Goal: Task Accomplishment & Management: Use online tool/utility

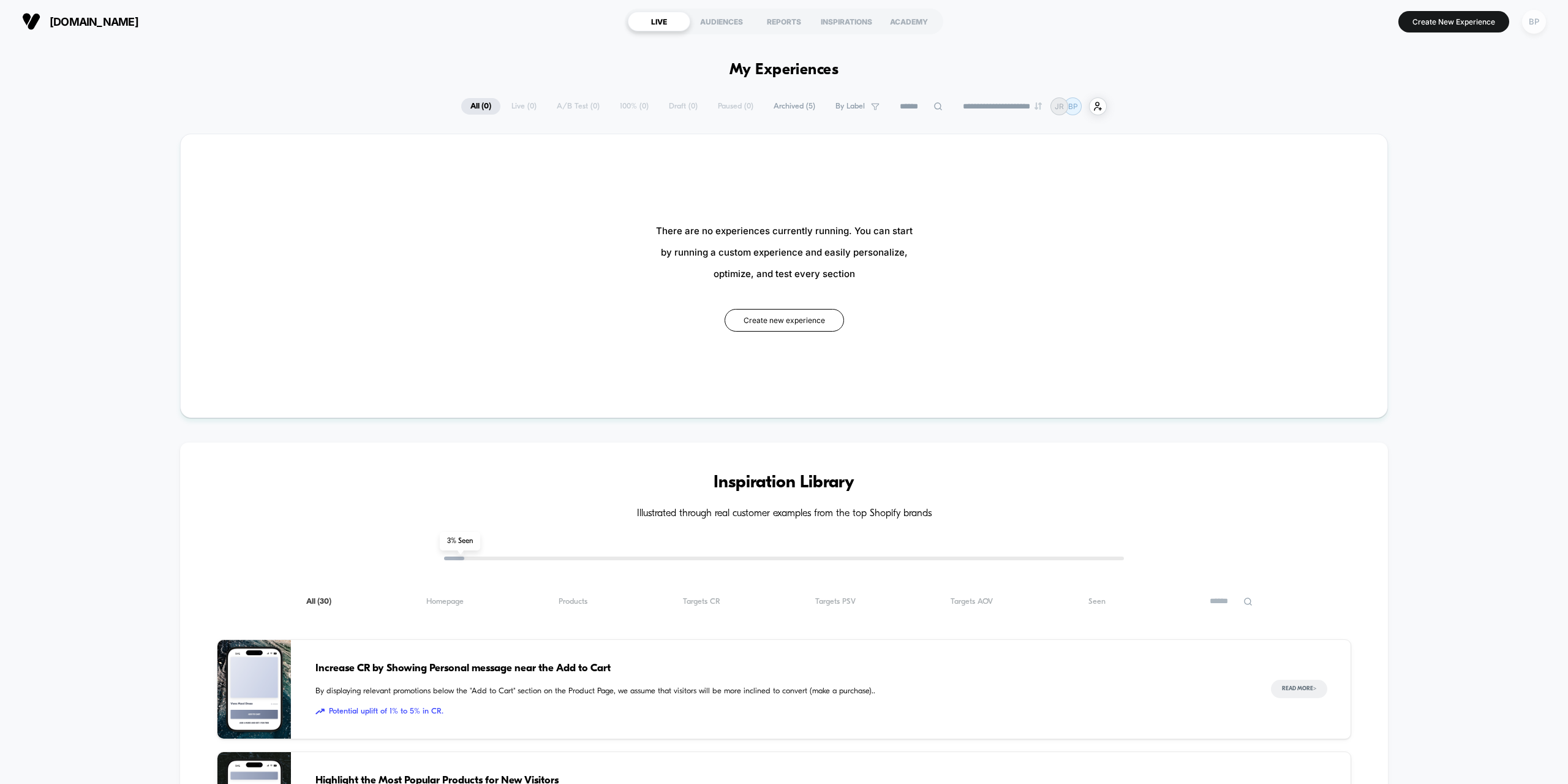
click at [1532, 25] on div "BP" at bounding box center [1533, 21] width 24 height 24
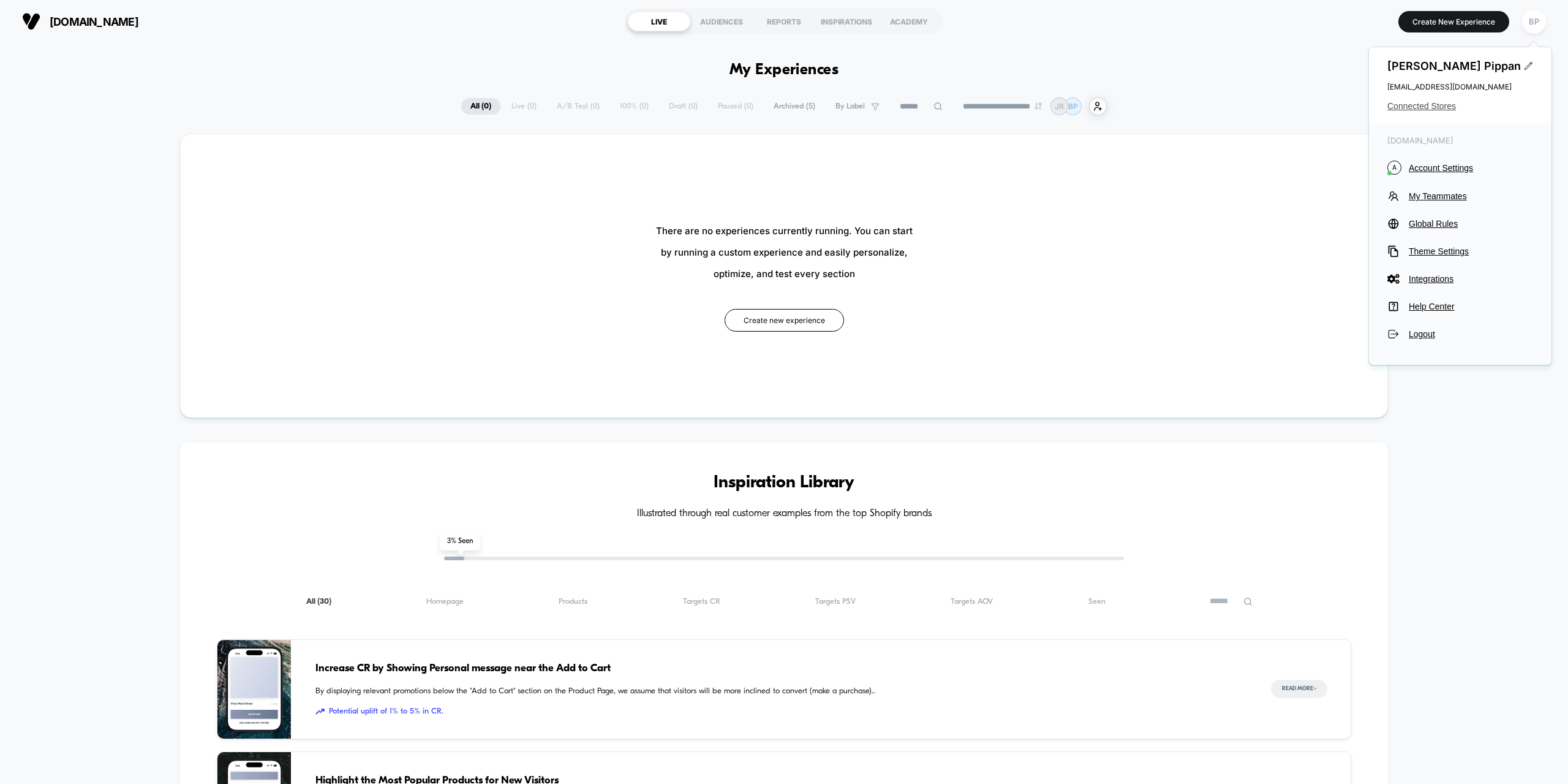
click at [1418, 101] on div "[PERSON_NAME] [EMAIL_ADDRESS][DOMAIN_NAME] Connected Stores" at bounding box center [1460, 85] width 182 height 76
click at [1417, 103] on span "Connected Stores" at bounding box center [1460, 105] width 146 height 10
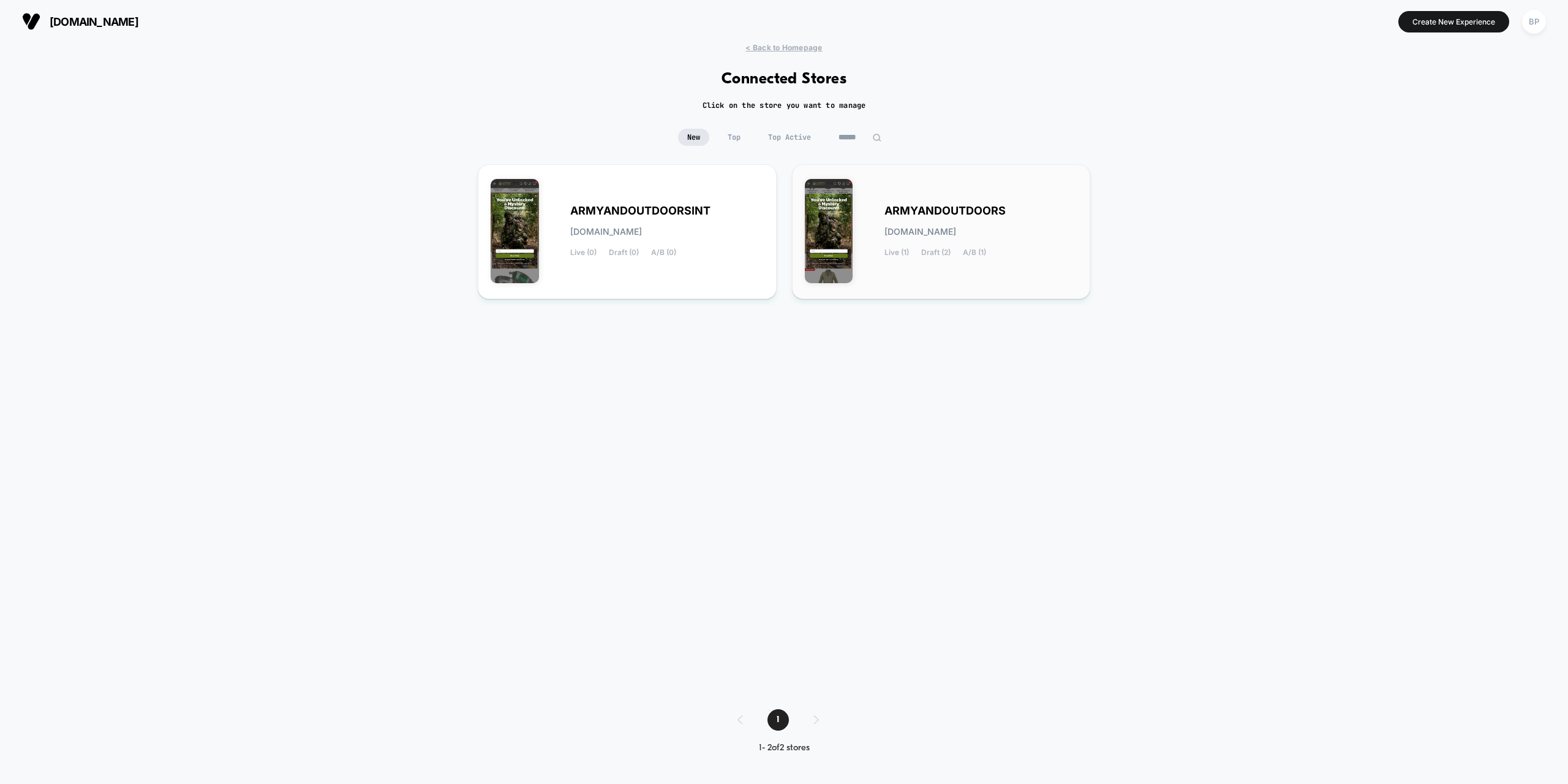
click at [884, 282] on div "ARMYANDOUTDOORS [DOMAIN_NAME] Live (1) Draft (2) A/B (1)" at bounding box center [941, 231] width 273 height 109
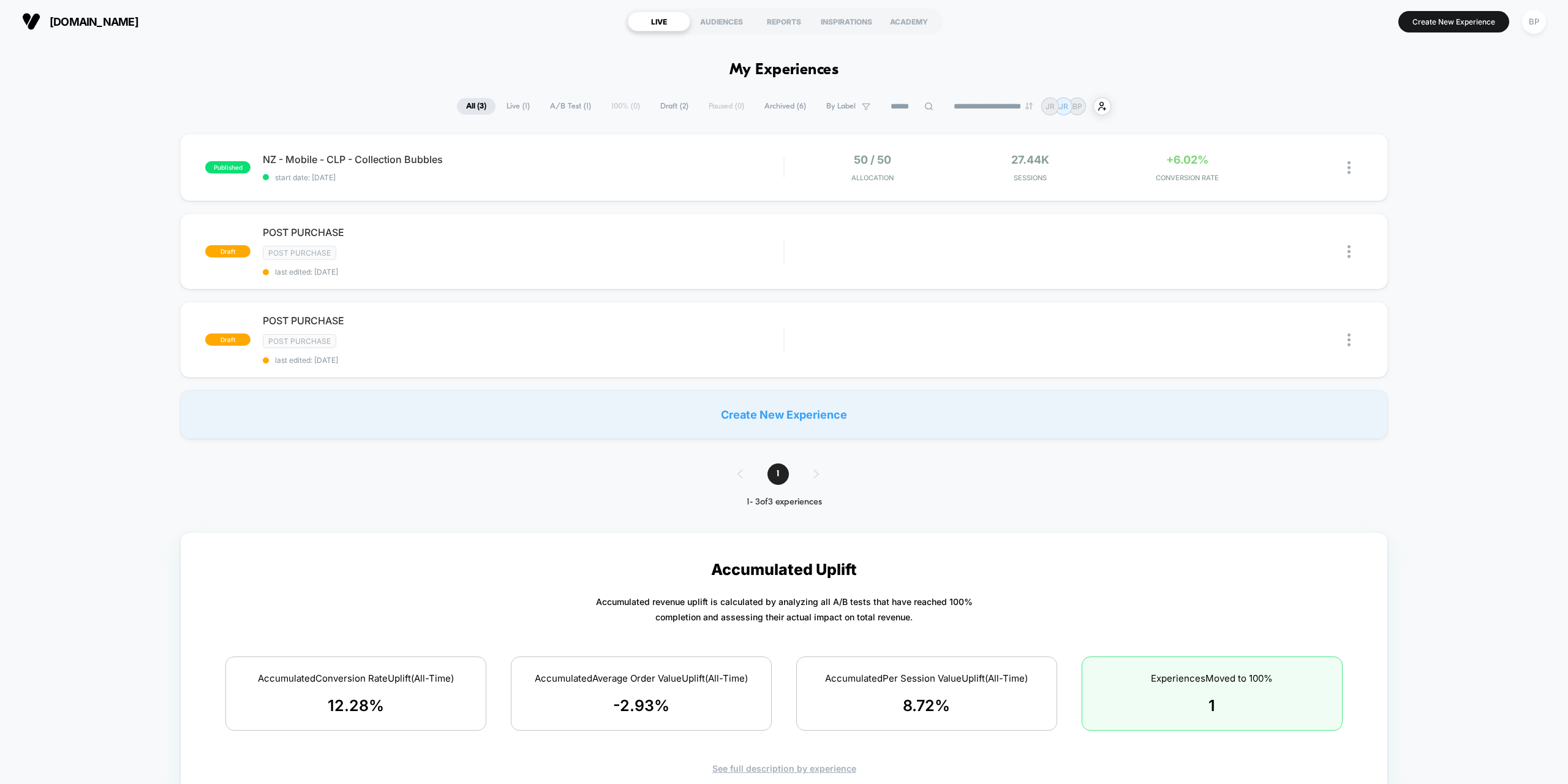
click at [126, 392] on div "published NZ - Mobile - CLP - Collection Bubbles start date: [DATE] 50 / 50 All…" at bounding box center [784, 286] width 1568 height 305
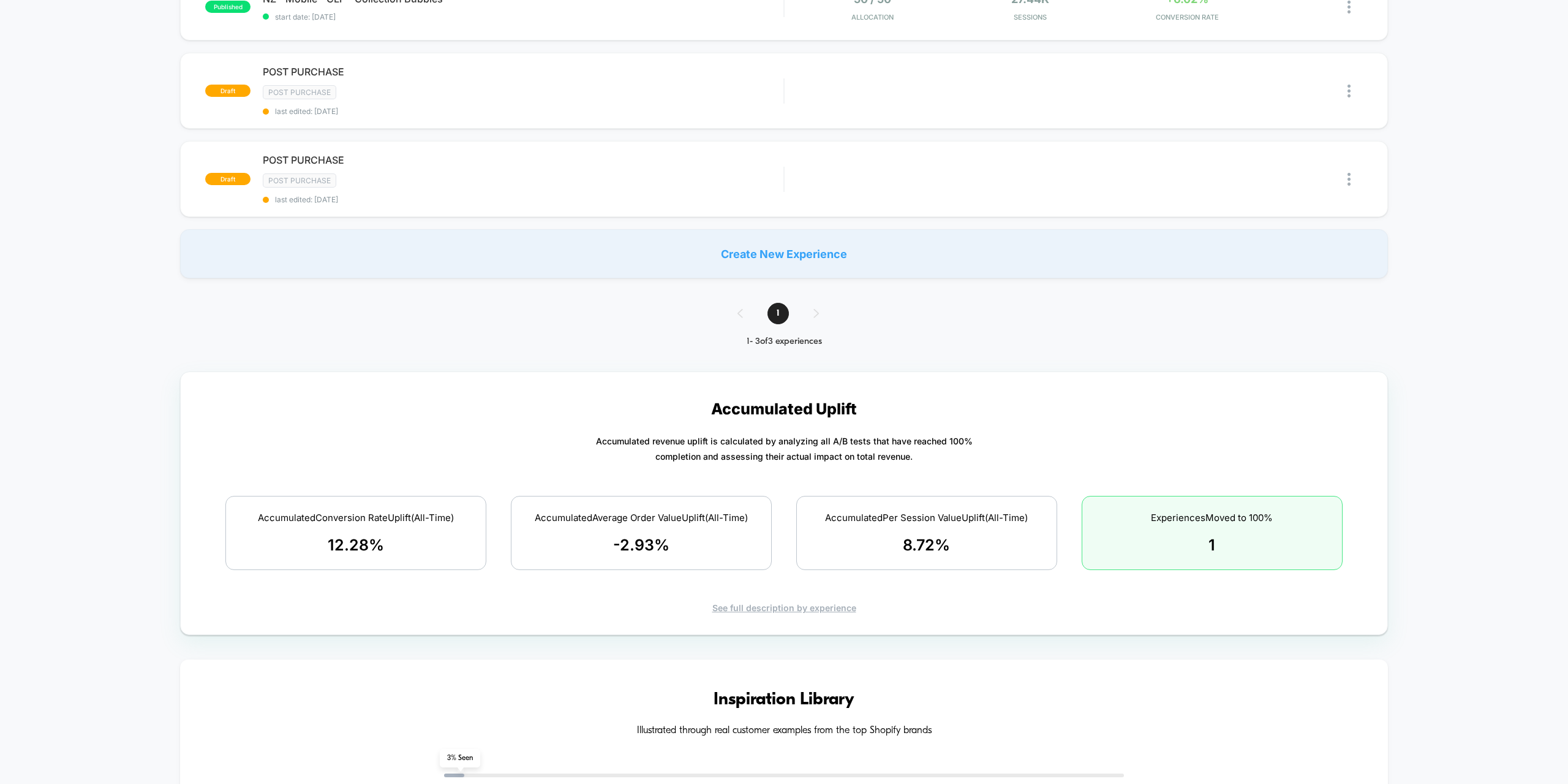
scroll to position [183, 0]
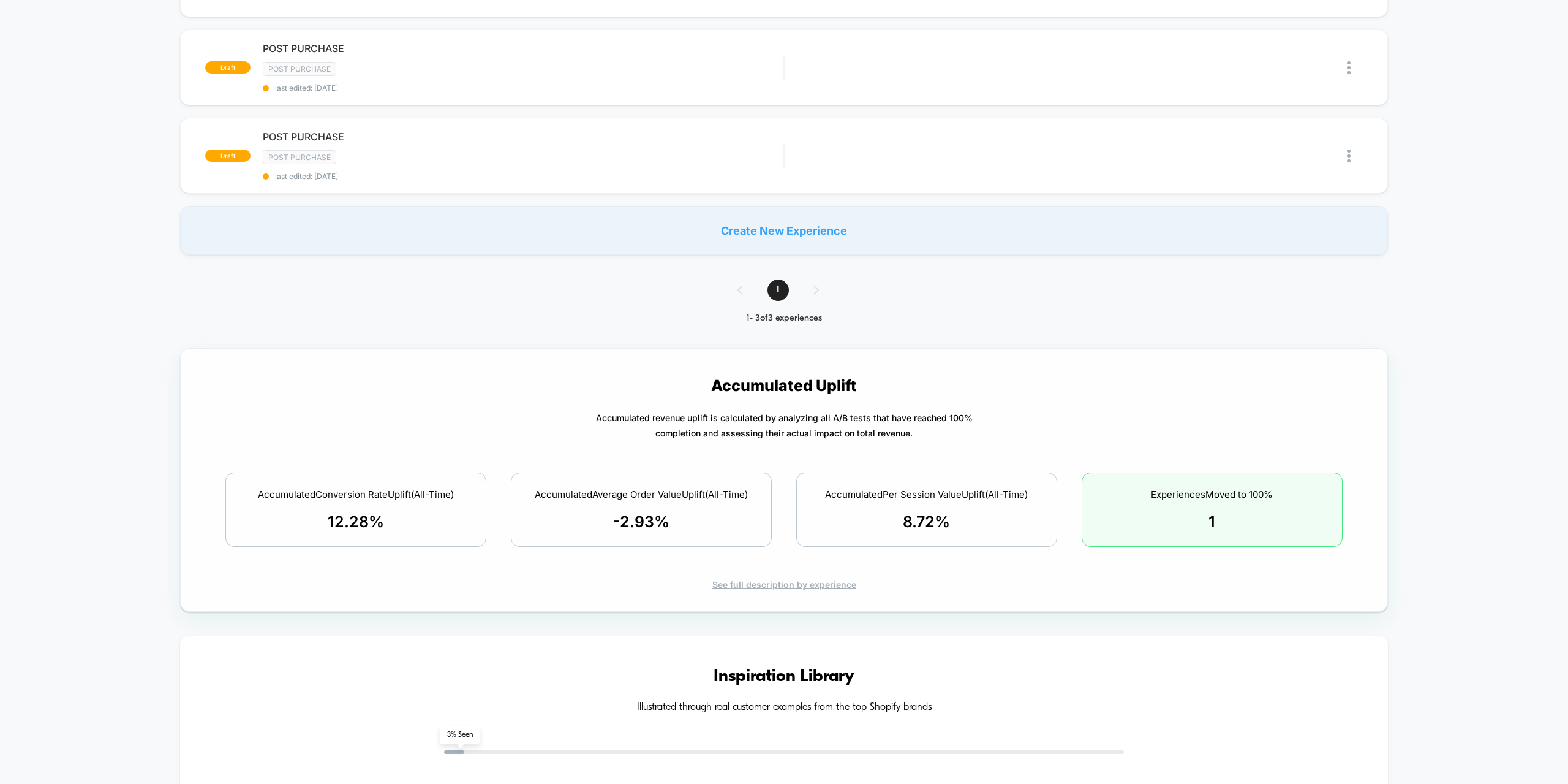
click at [779, 586] on div "See full description by experience" at bounding box center [783, 585] width 1162 height 11
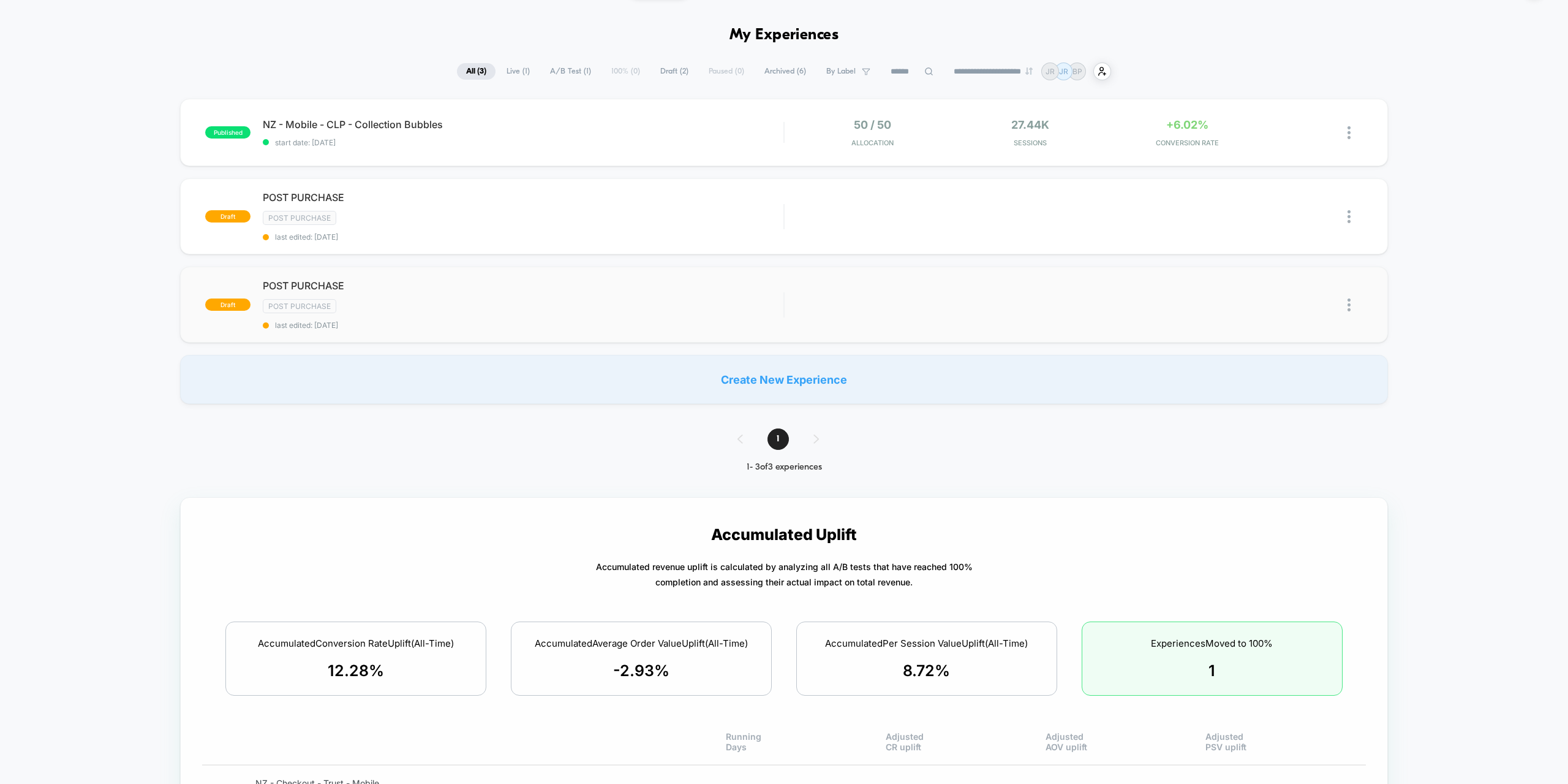
scroll to position [0, 0]
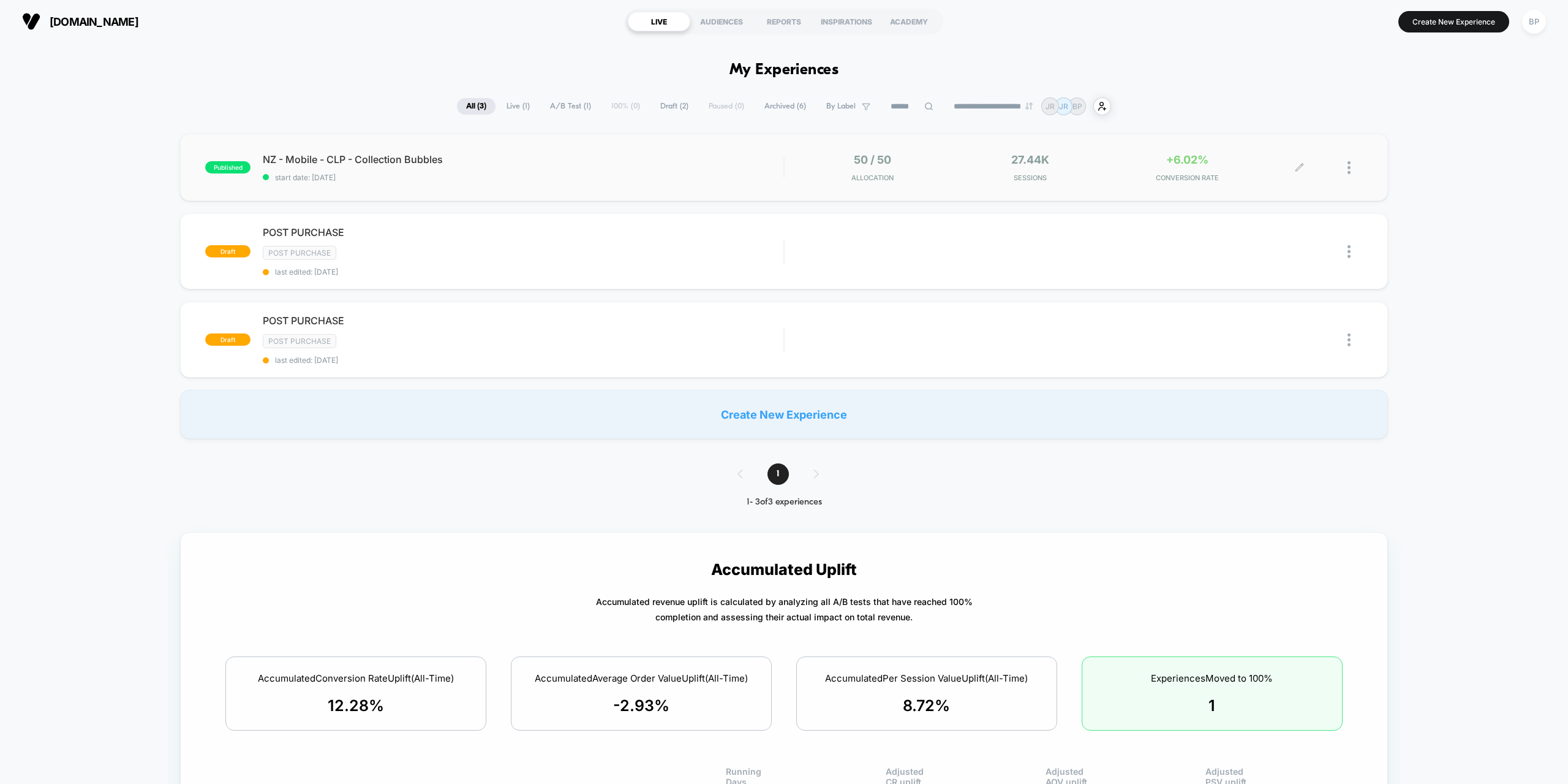
click at [950, 178] on div "50 / 50 Allocation 27.44k Sessions +6.02% CONVERSION RATE" at bounding box center [1048, 167] width 503 height 29
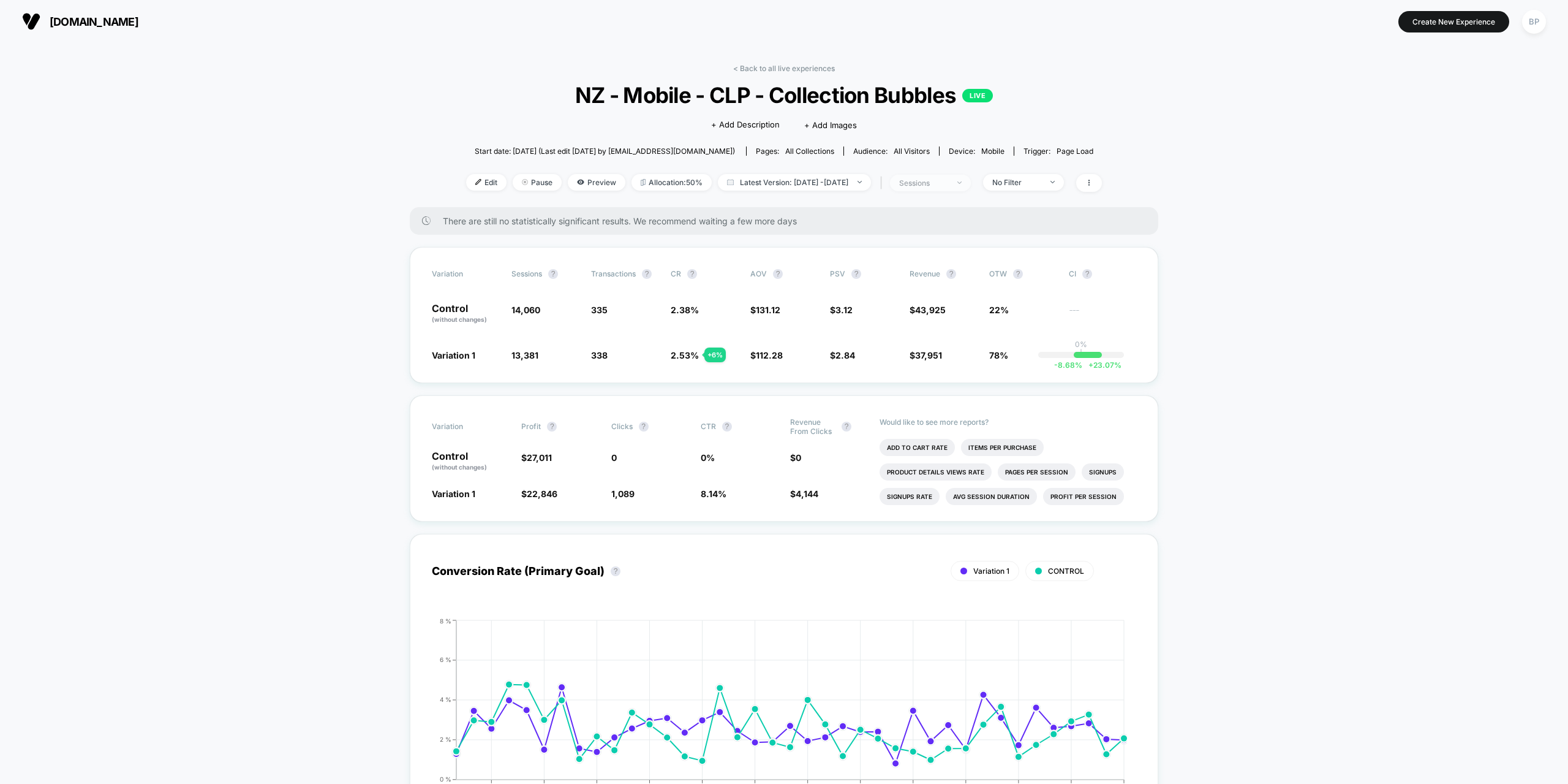
click at [948, 179] on div "sessions" at bounding box center [923, 182] width 49 height 9
click at [886, 279] on div "Users" at bounding box center [891, 278] width 42 height 12
click at [900, 313] on button "Save" at bounding box center [942, 313] width 145 height 20
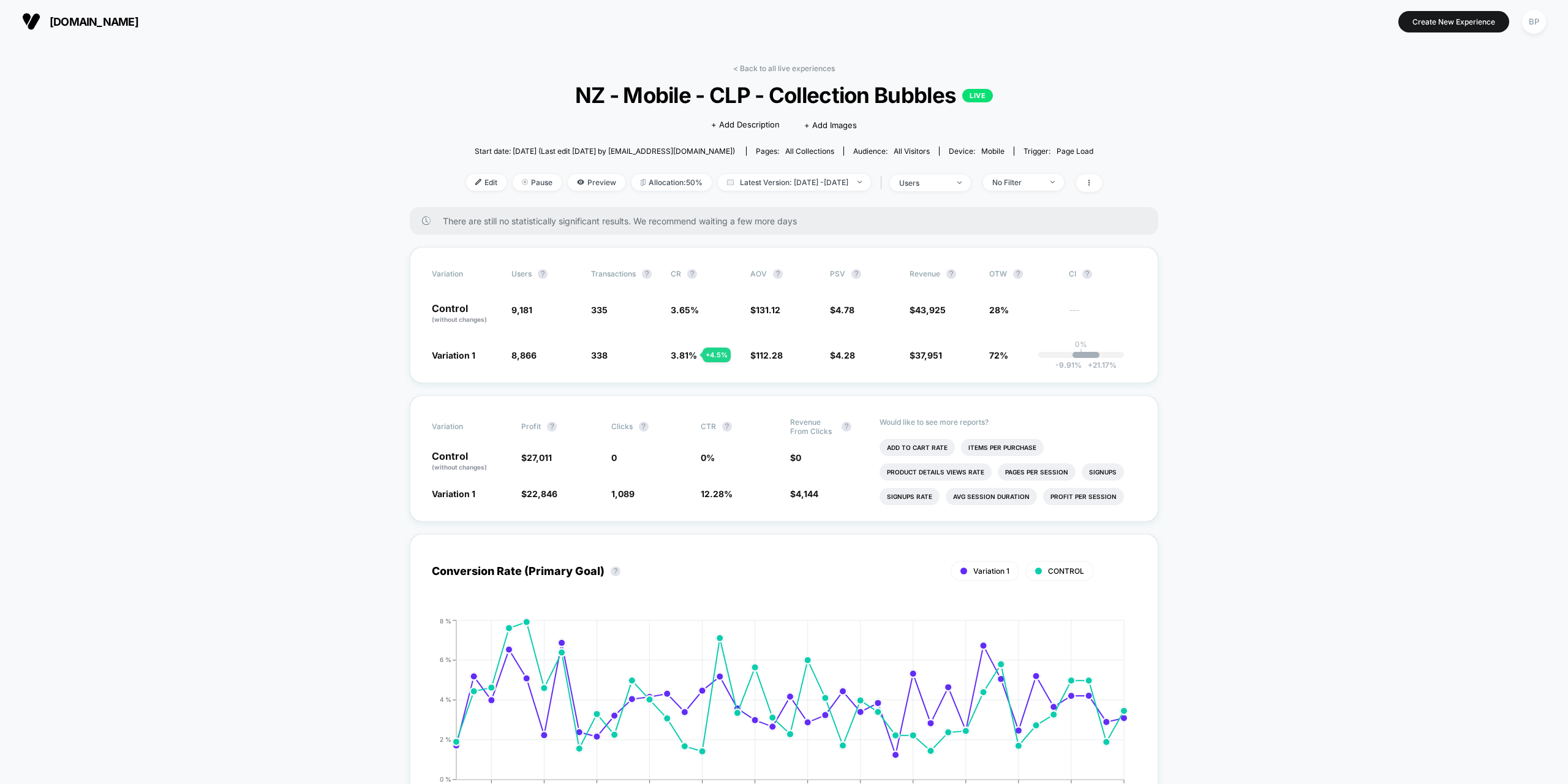
click at [922, 188] on span "users" at bounding box center [930, 182] width 81 height 17
click at [907, 229] on span "Sessions" at bounding box center [906, 229] width 35 height 11
click at [915, 314] on button "Save" at bounding box center [942, 313] width 145 height 20
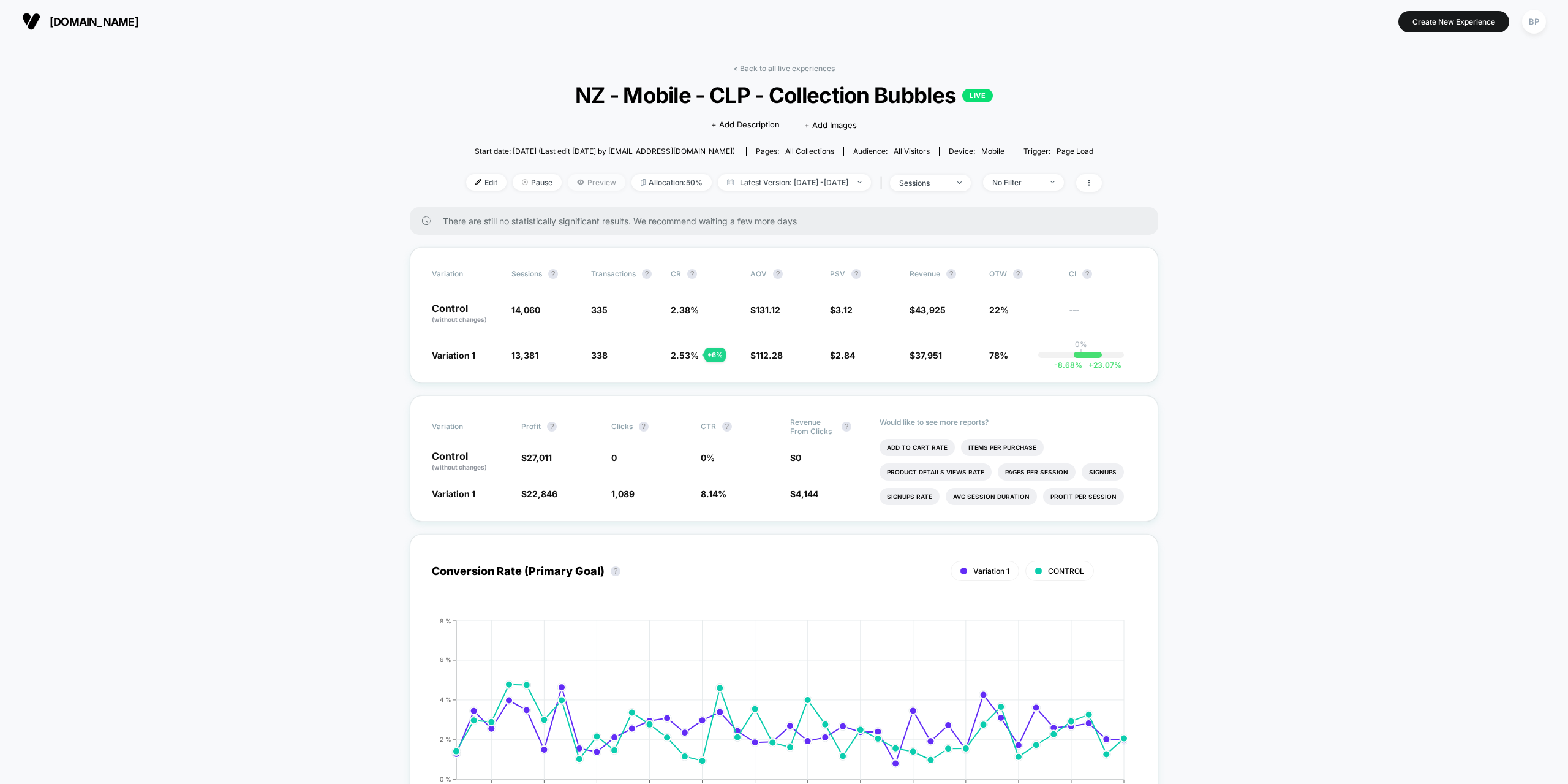
click at [587, 184] on span "Preview" at bounding box center [596, 182] width 58 height 17
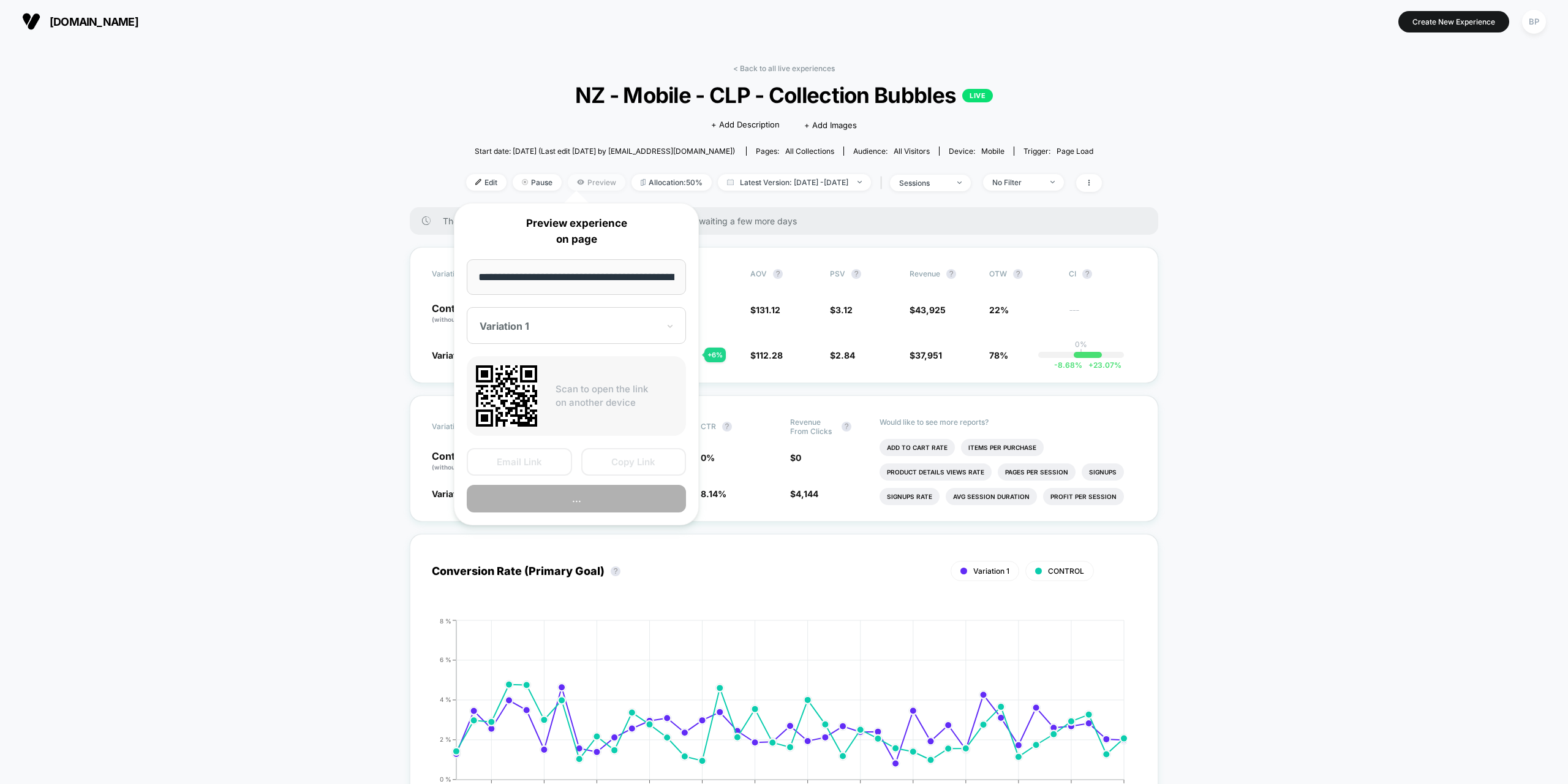
scroll to position [0, 98]
click at [540, 496] on button "Preview" at bounding box center [576, 499] width 220 height 27
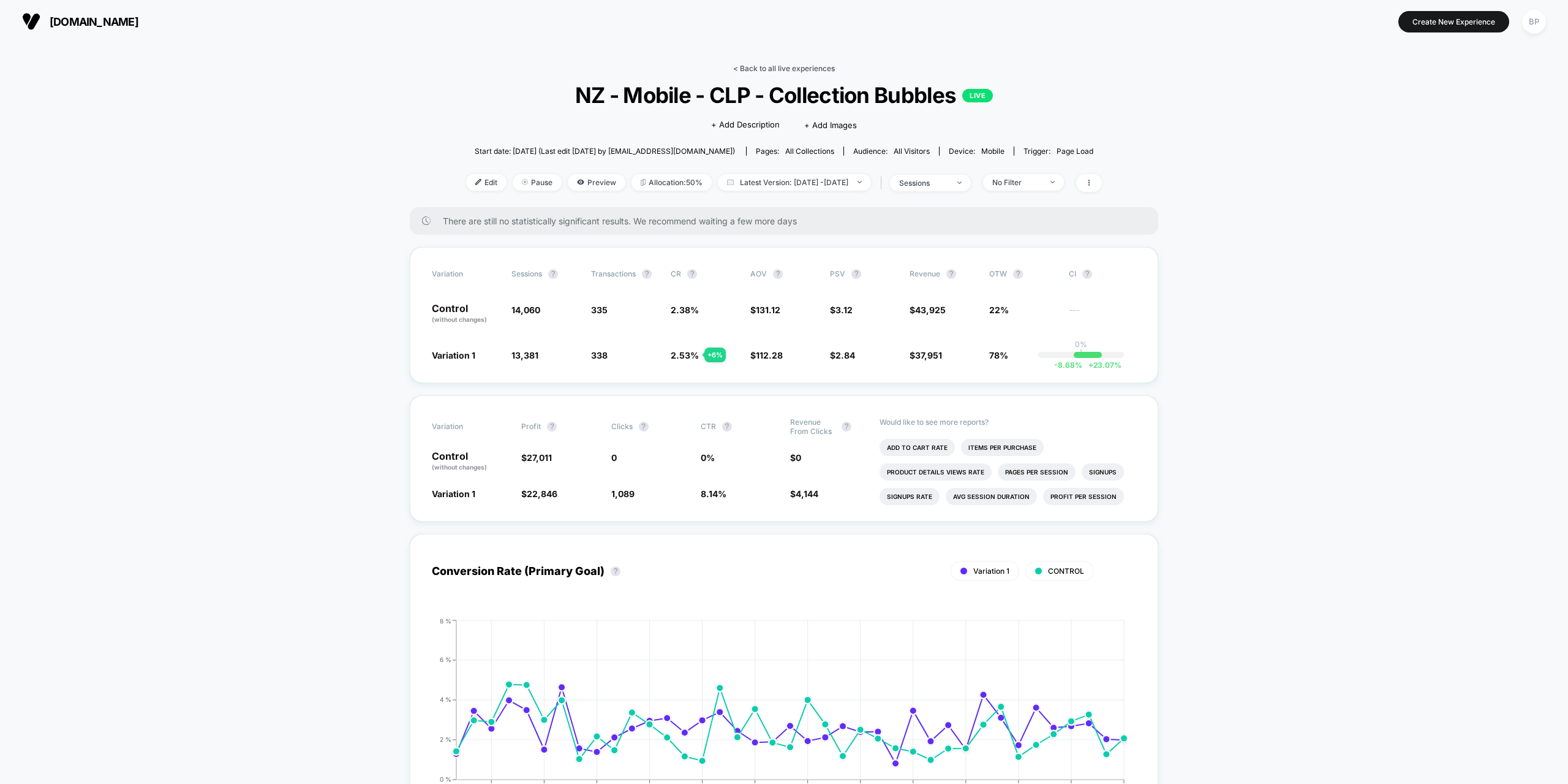
click at [779, 71] on link "< Back to all live experiences" at bounding box center [784, 68] width 102 height 9
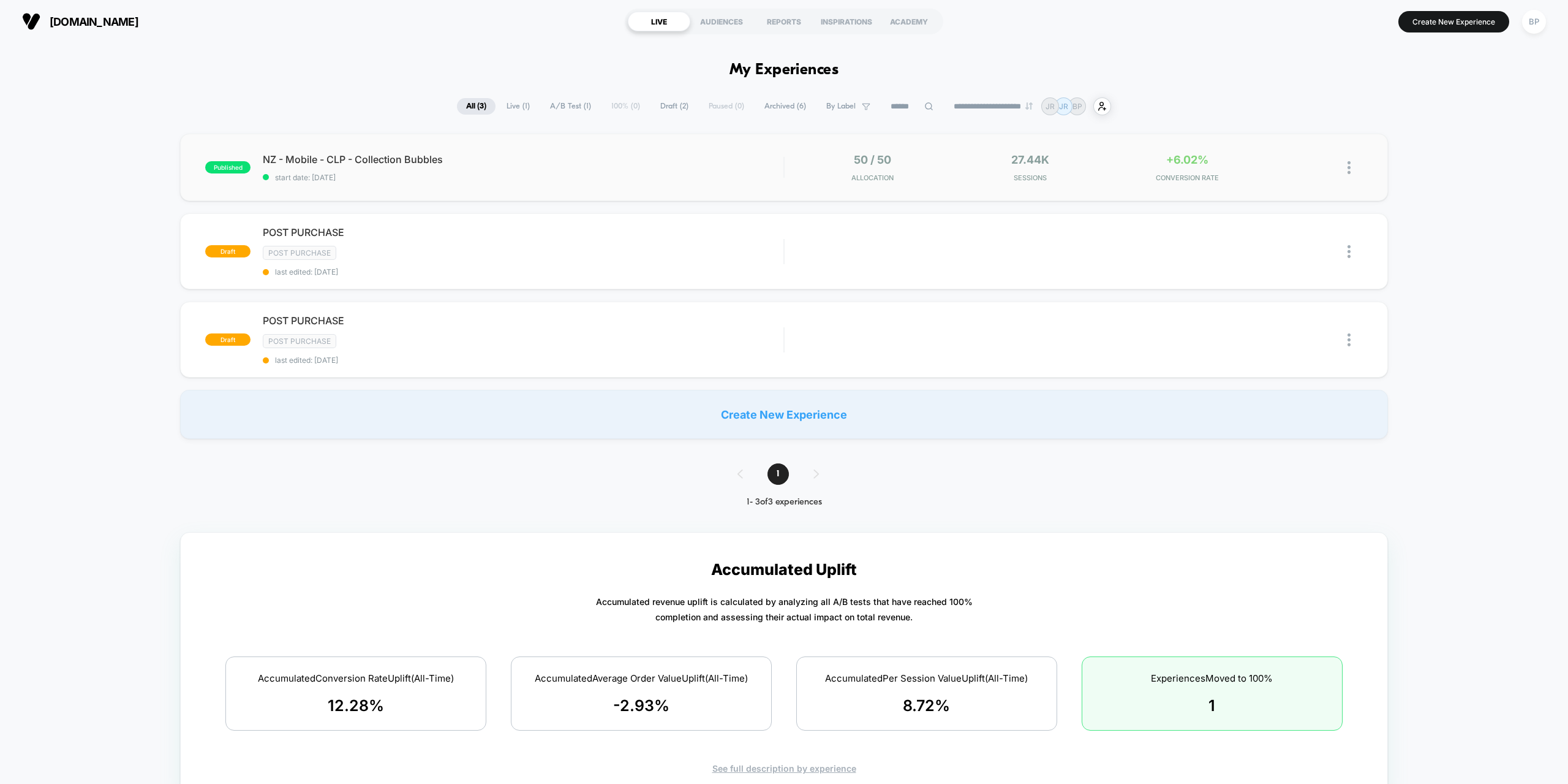
click at [1349, 167] on img at bounding box center [1348, 167] width 3 height 13
click at [1301, 128] on div "Duplicate" at bounding box center [1286, 125] width 110 height 27
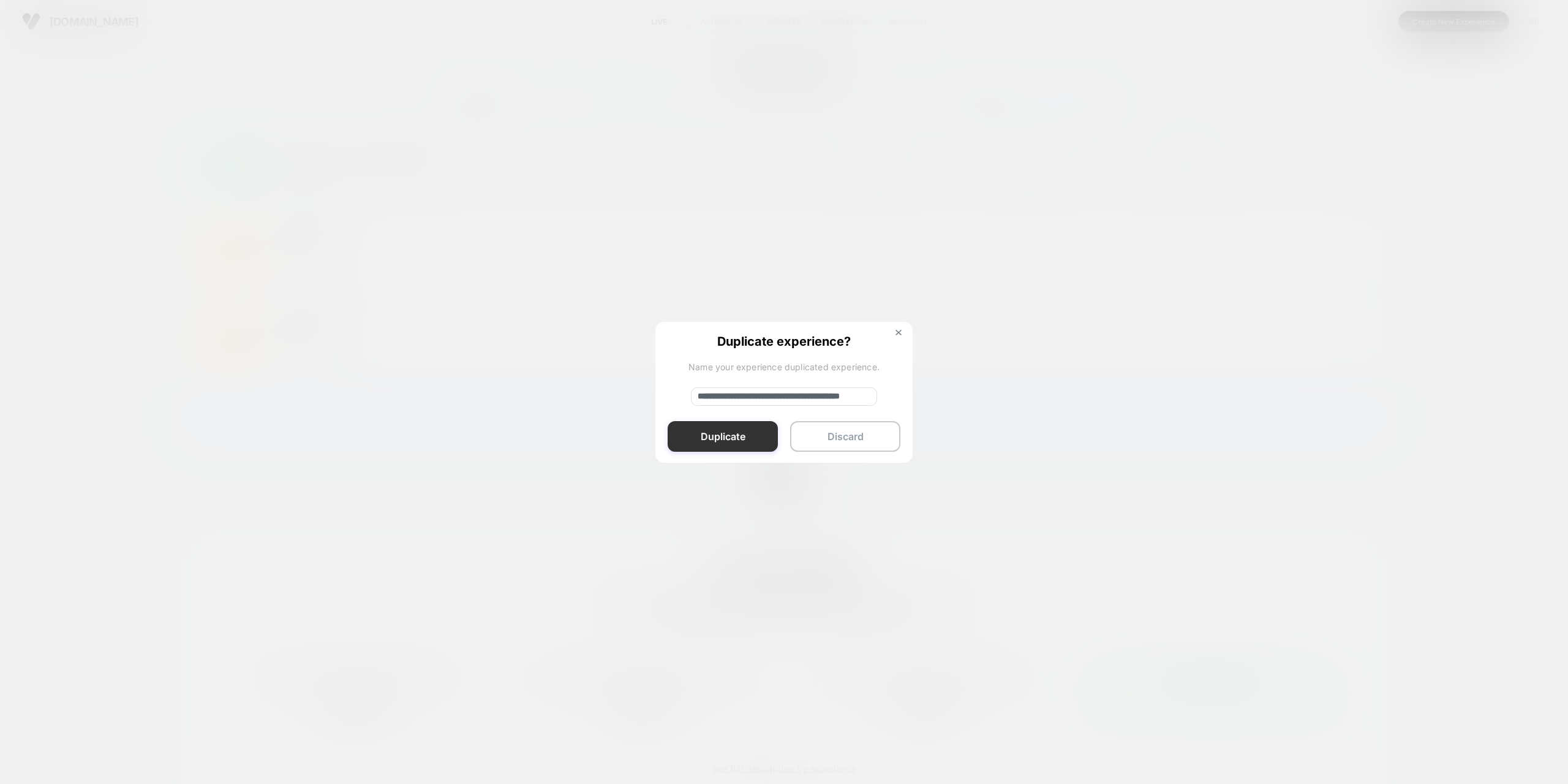
click at [742, 439] on button "Duplicate" at bounding box center [722, 436] width 110 height 31
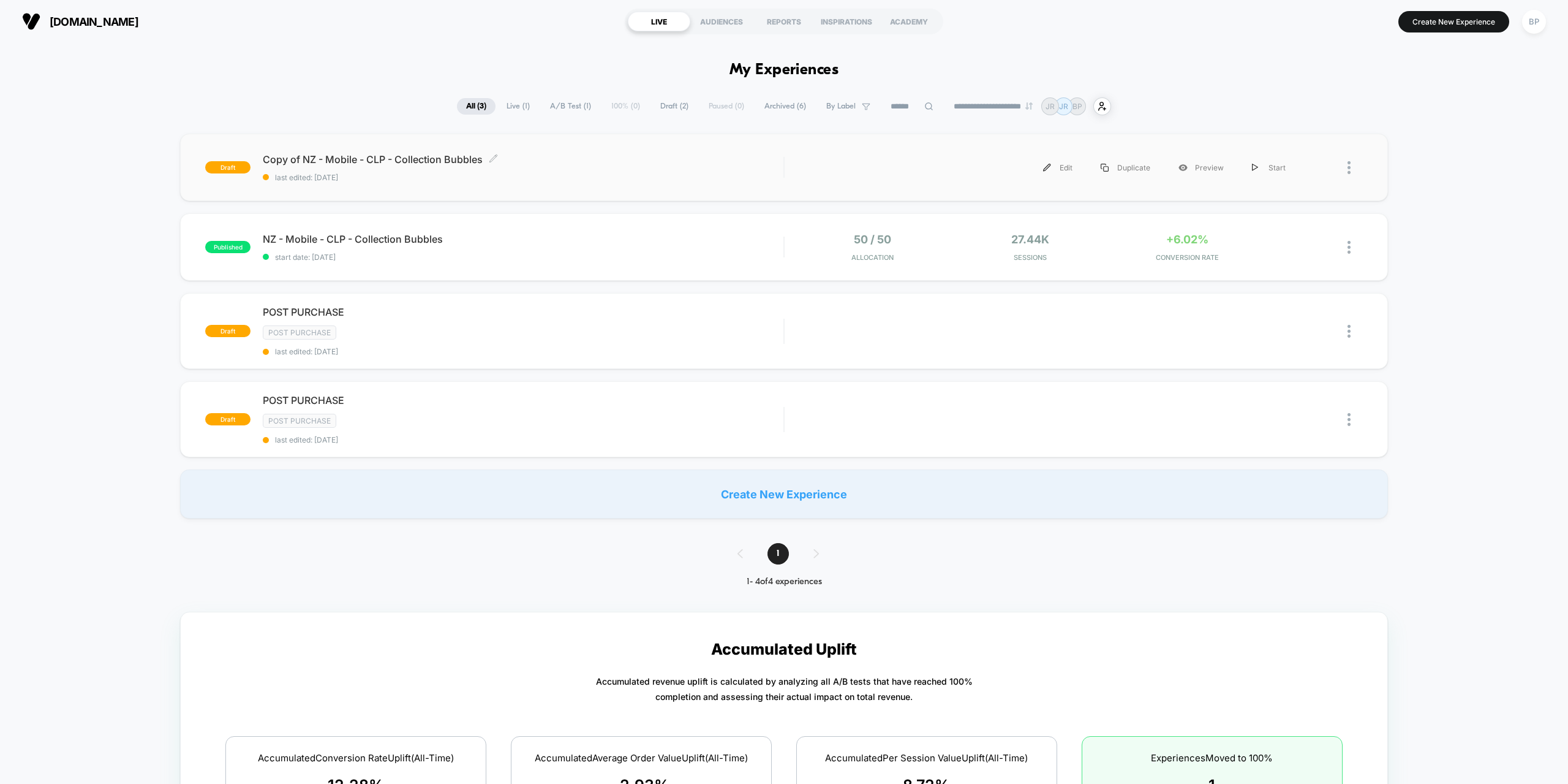
click at [438, 168] on div "Copy of NZ - Mobile - CLP - Collection Bubbles Click to edit experience details…" at bounding box center [523, 167] width 521 height 29
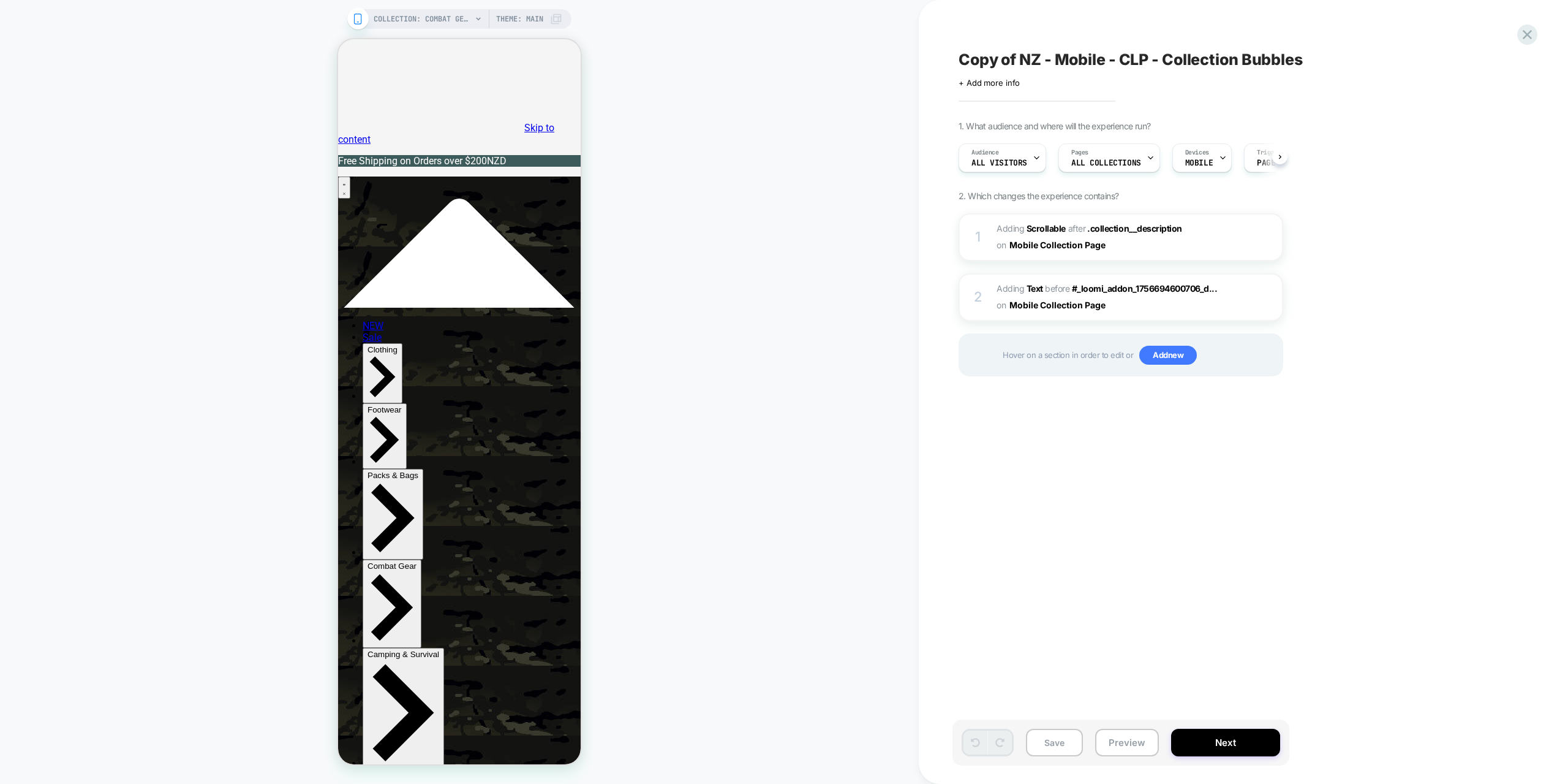
scroll to position [0, 1]
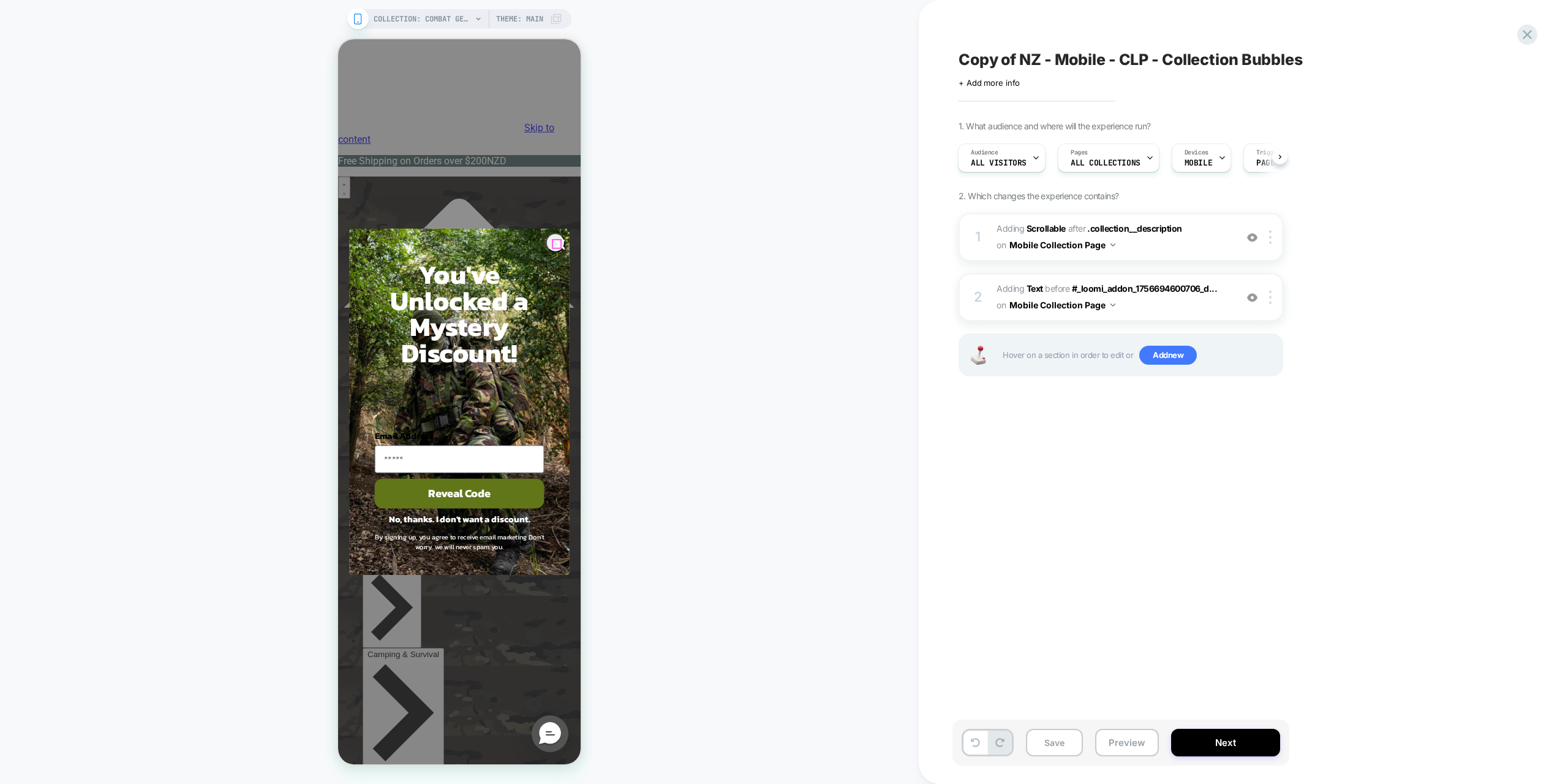
click at [556, 244] on icon "Close dialog" at bounding box center [560, 244] width 8 height 8
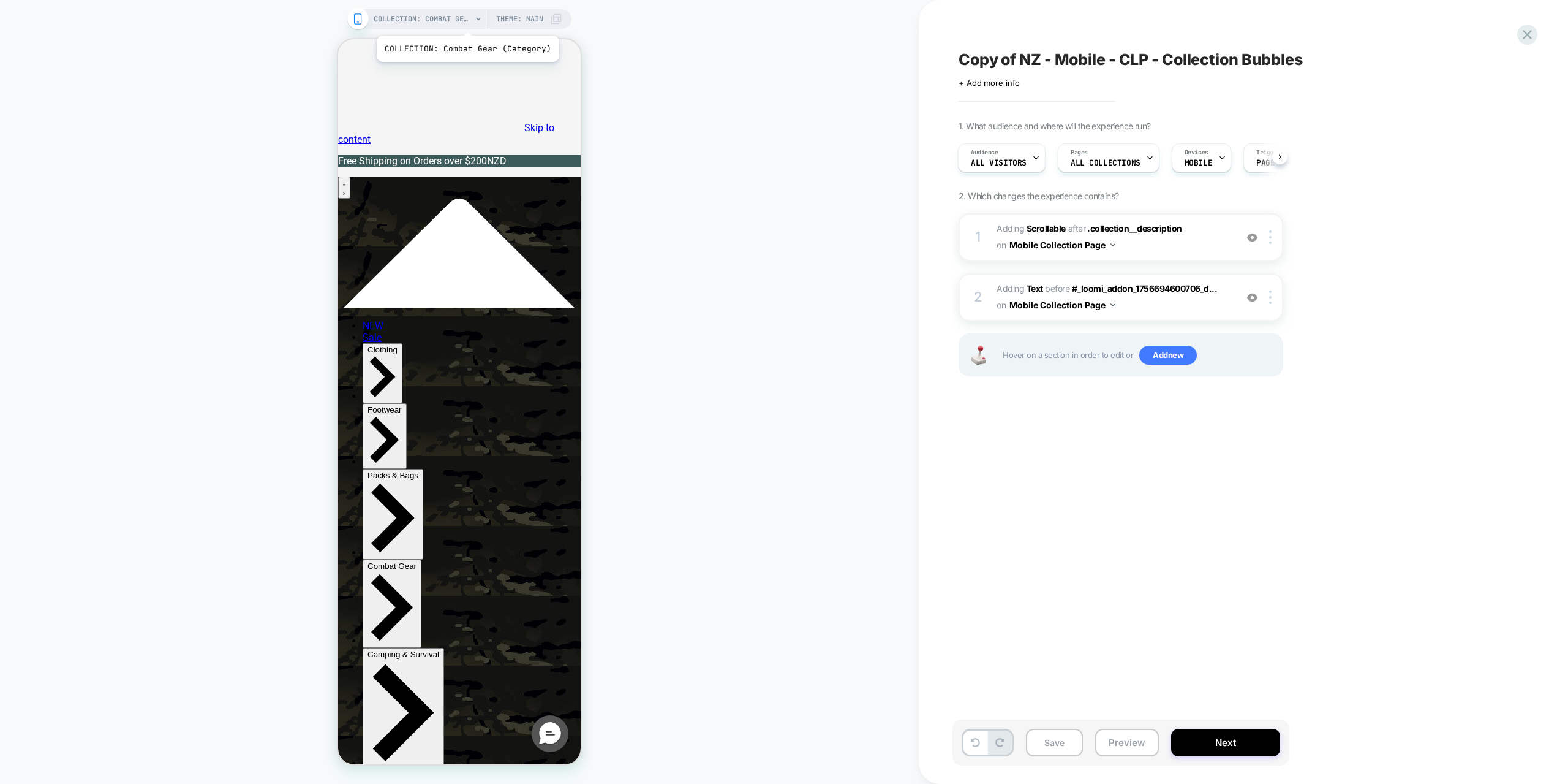
click at [466, 20] on span "COLLECTION: Combat Gear (Category)" at bounding box center [422, 19] width 98 height 19
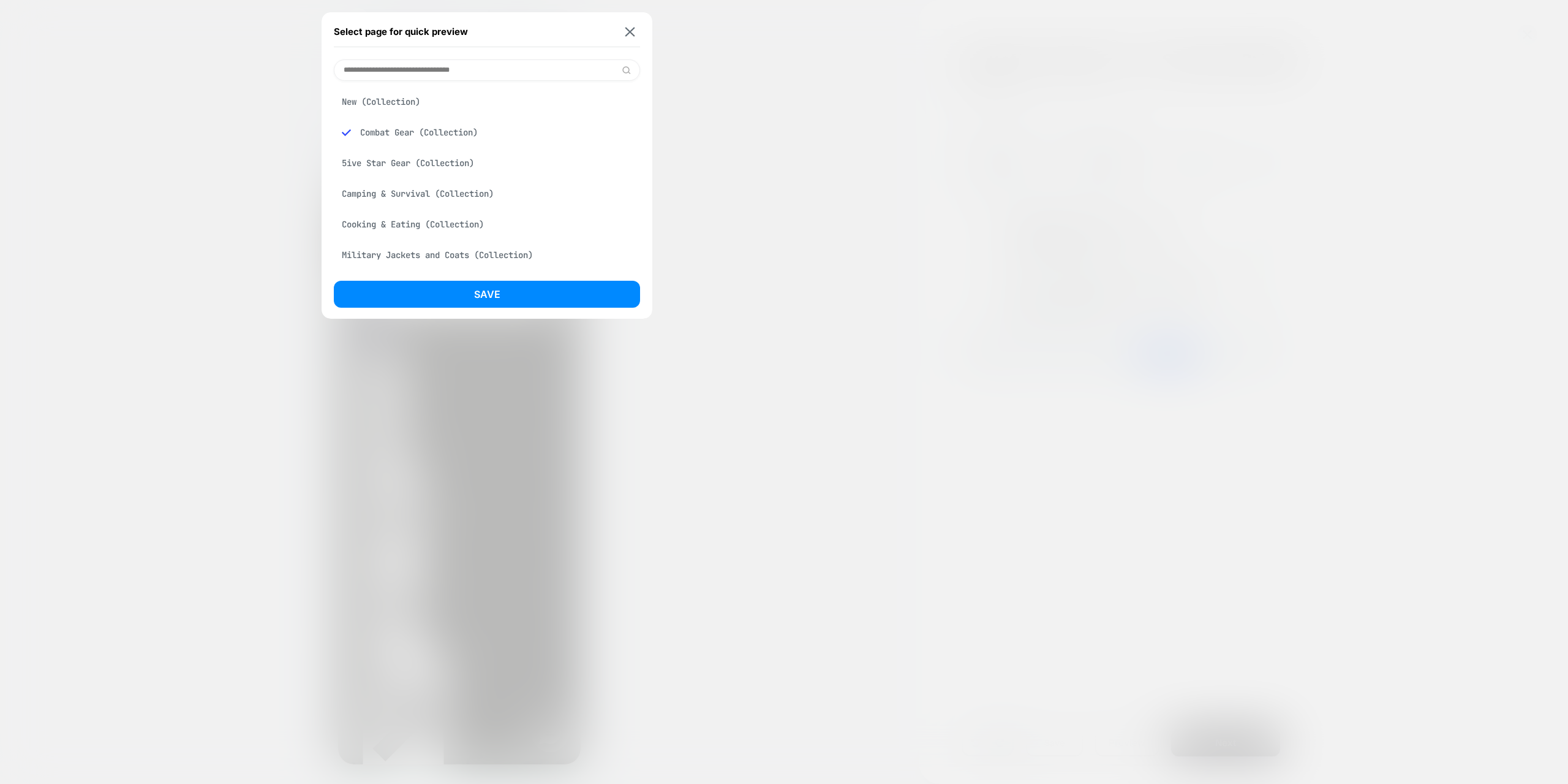
click at [435, 64] on input at bounding box center [487, 70] width 306 height 21
type input "******"
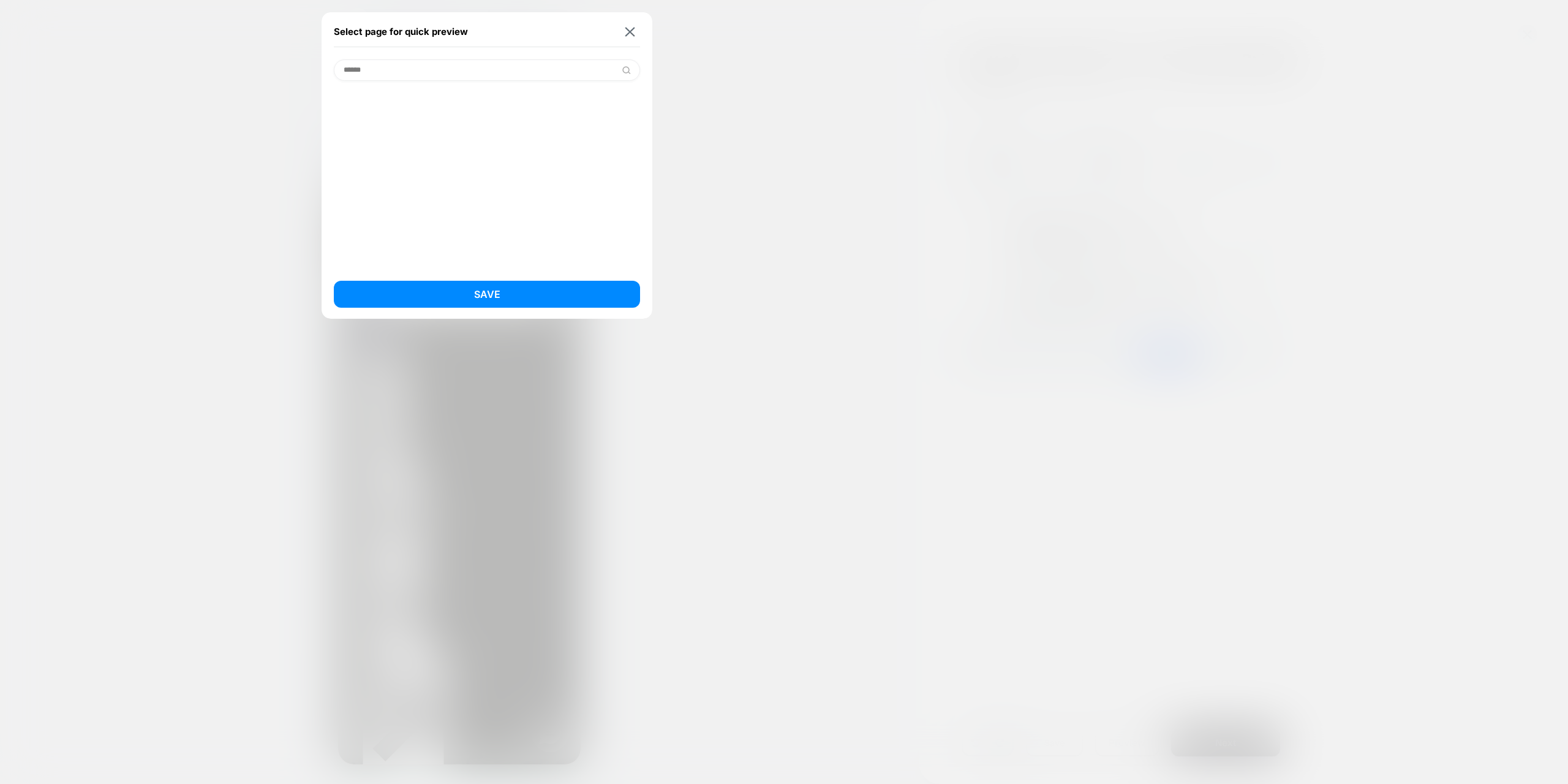
click at [608, 71] on input "******" at bounding box center [487, 70] width 306 height 21
click at [630, 30] on img at bounding box center [630, 31] width 10 height 9
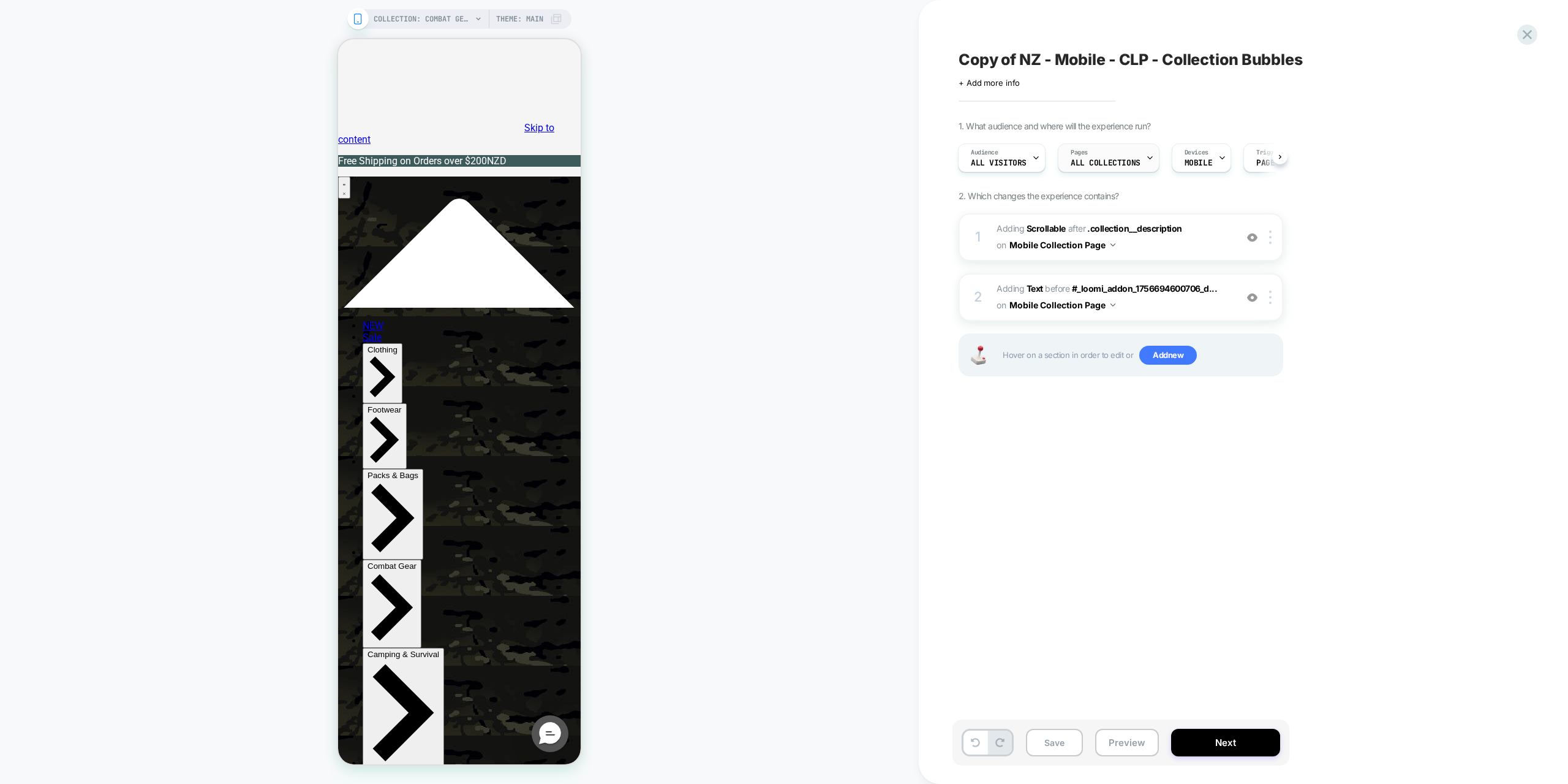
click at [1093, 162] on span "ALL COLLECTIONS" at bounding box center [1105, 163] width 70 height 9
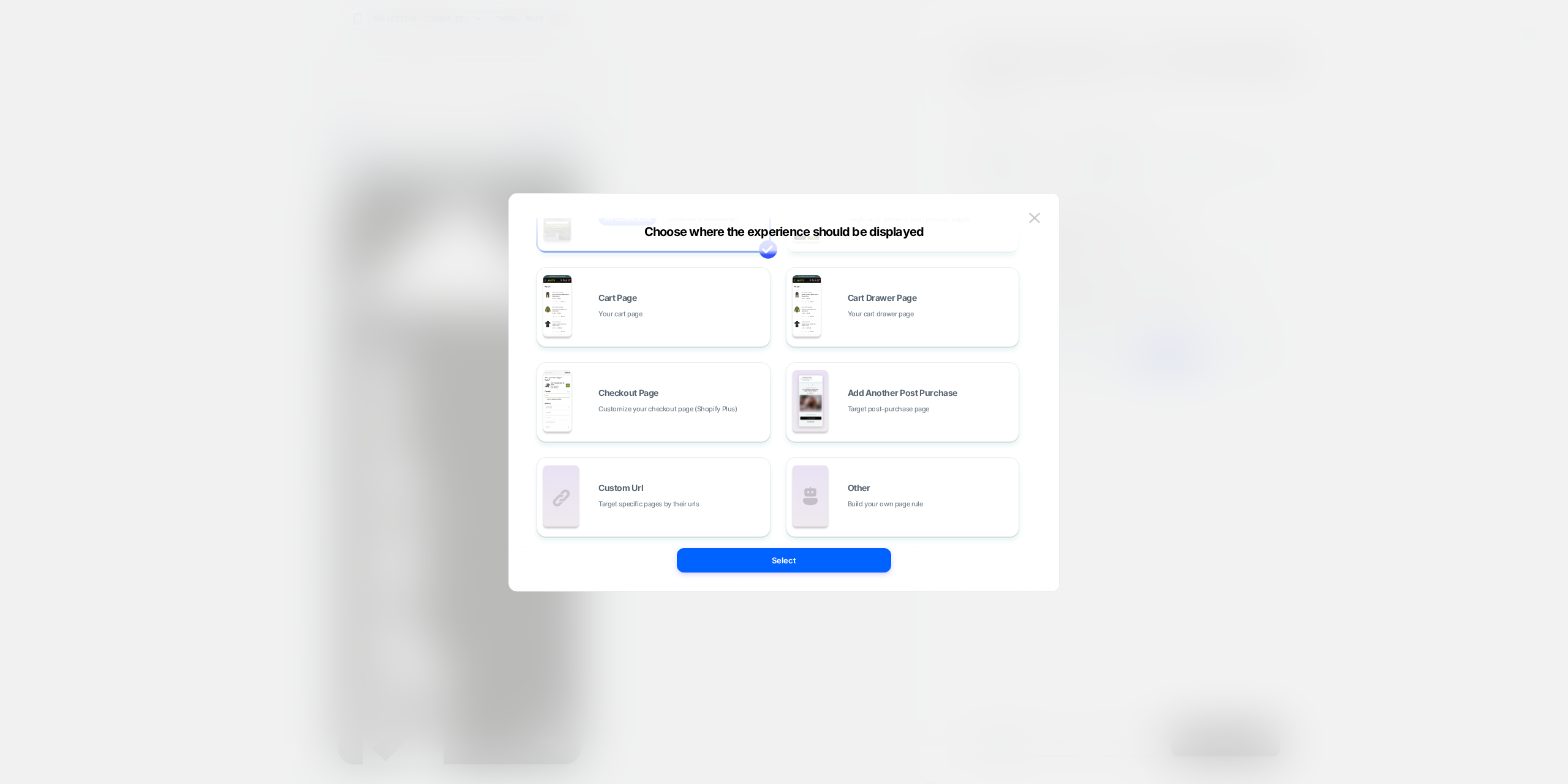
scroll to position [183, 0]
click at [819, 485] on img at bounding box center [810, 489] width 35 height 61
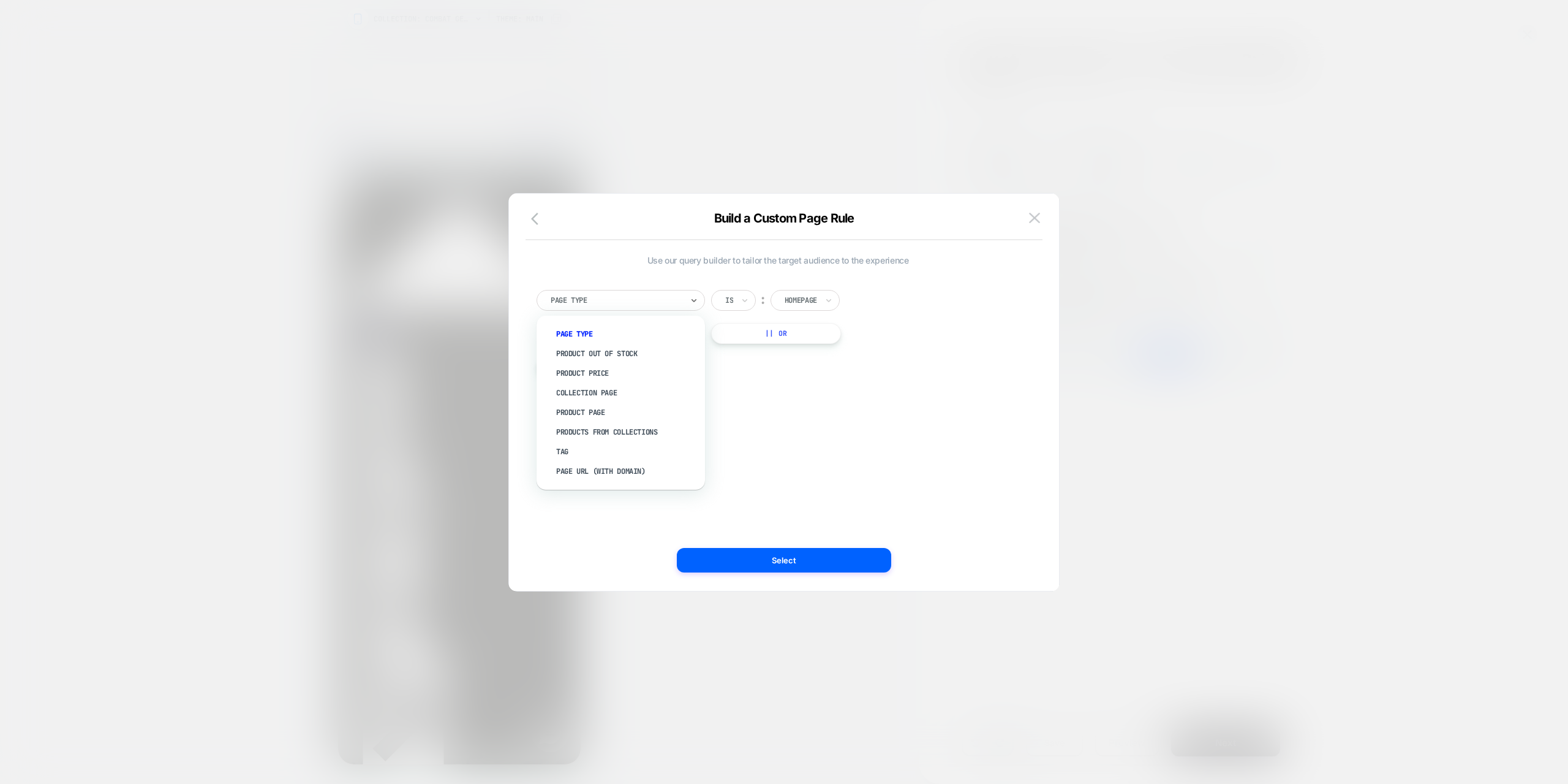
click at [628, 305] on div at bounding box center [616, 300] width 132 height 11
click at [740, 298] on div "Is" at bounding box center [733, 300] width 44 height 21
click at [738, 299] on div "Is" at bounding box center [733, 300] width 44 height 21
click at [798, 296] on div at bounding box center [800, 300] width 33 height 11
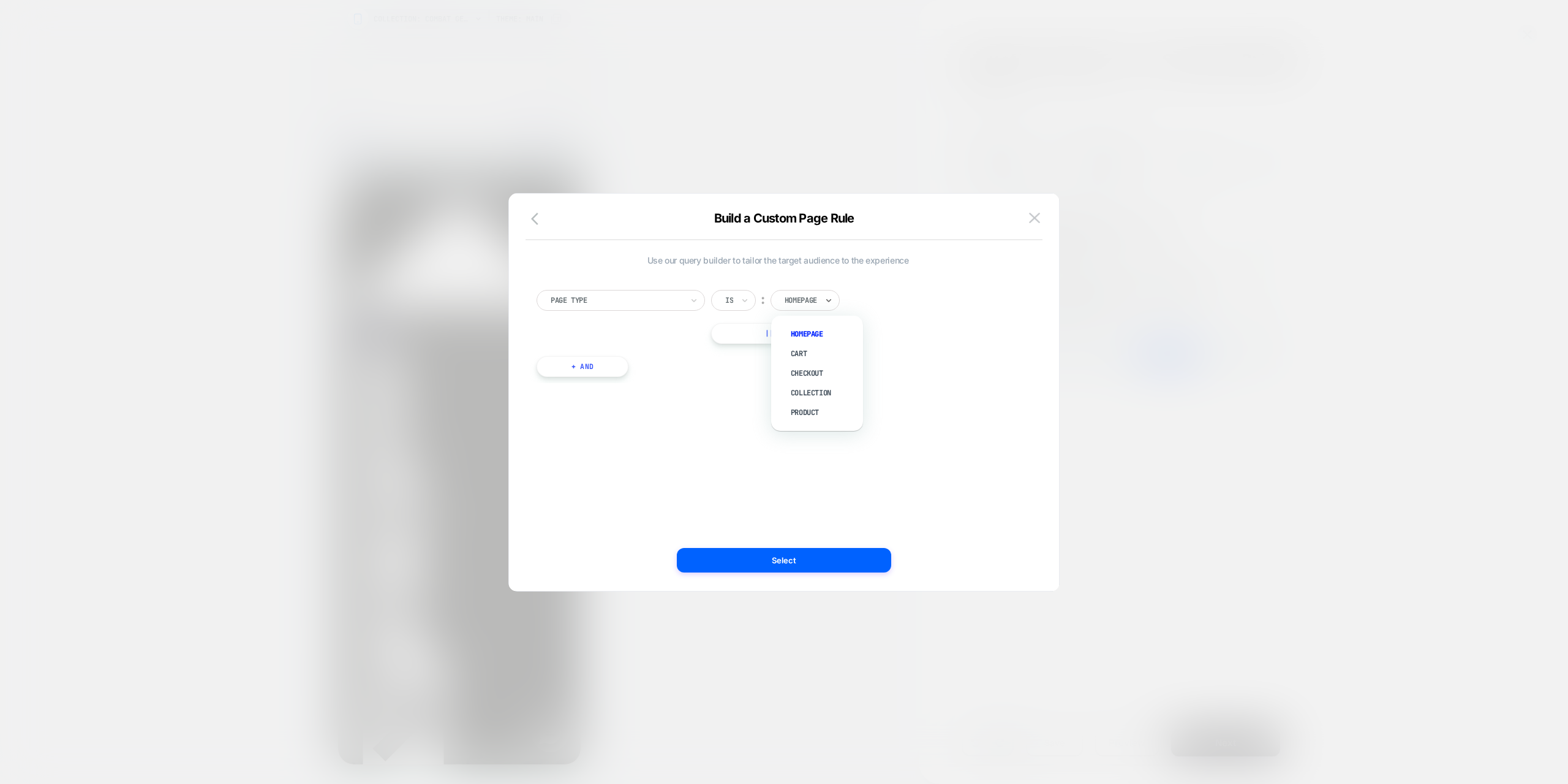
click at [684, 297] on div "Page Type" at bounding box center [621, 300] width 168 height 21
click at [627, 471] on div "Page Url (WITH DOMAIN)" at bounding box center [627, 471] width 156 height 19
type input "******"
click at [986, 332] on div "Page Url (WITH DOMAIN) Includes ︰ ****** Select to Include URL Parameters || Or" at bounding box center [777, 333] width 483 height 88
click at [729, 330] on div at bounding box center [728, 327] width 9 height 9
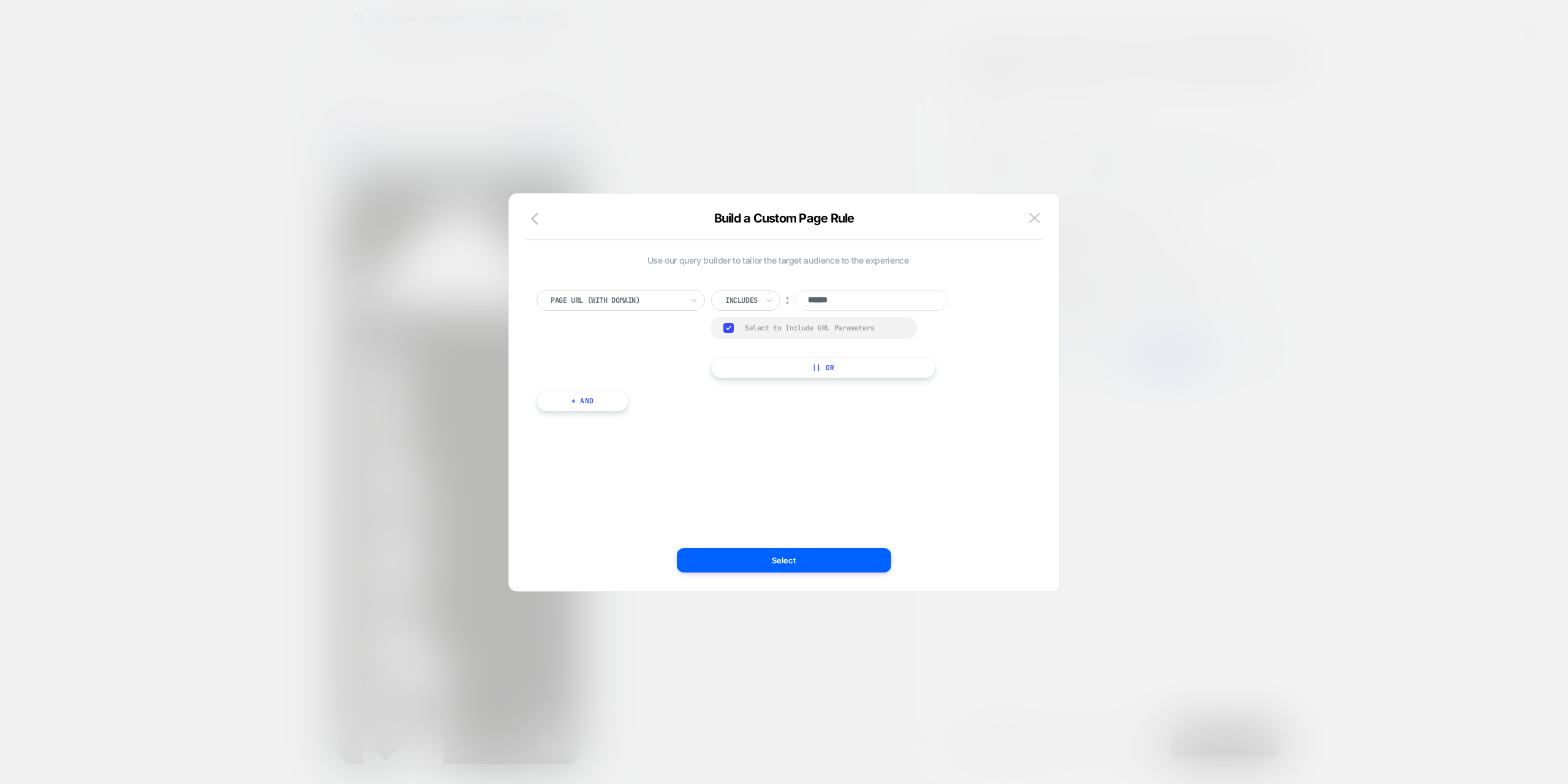
click at [729, 330] on rect at bounding box center [729, 327] width 11 height 10
click at [776, 567] on button "Select" at bounding box center [784, 560] width 214 height 25
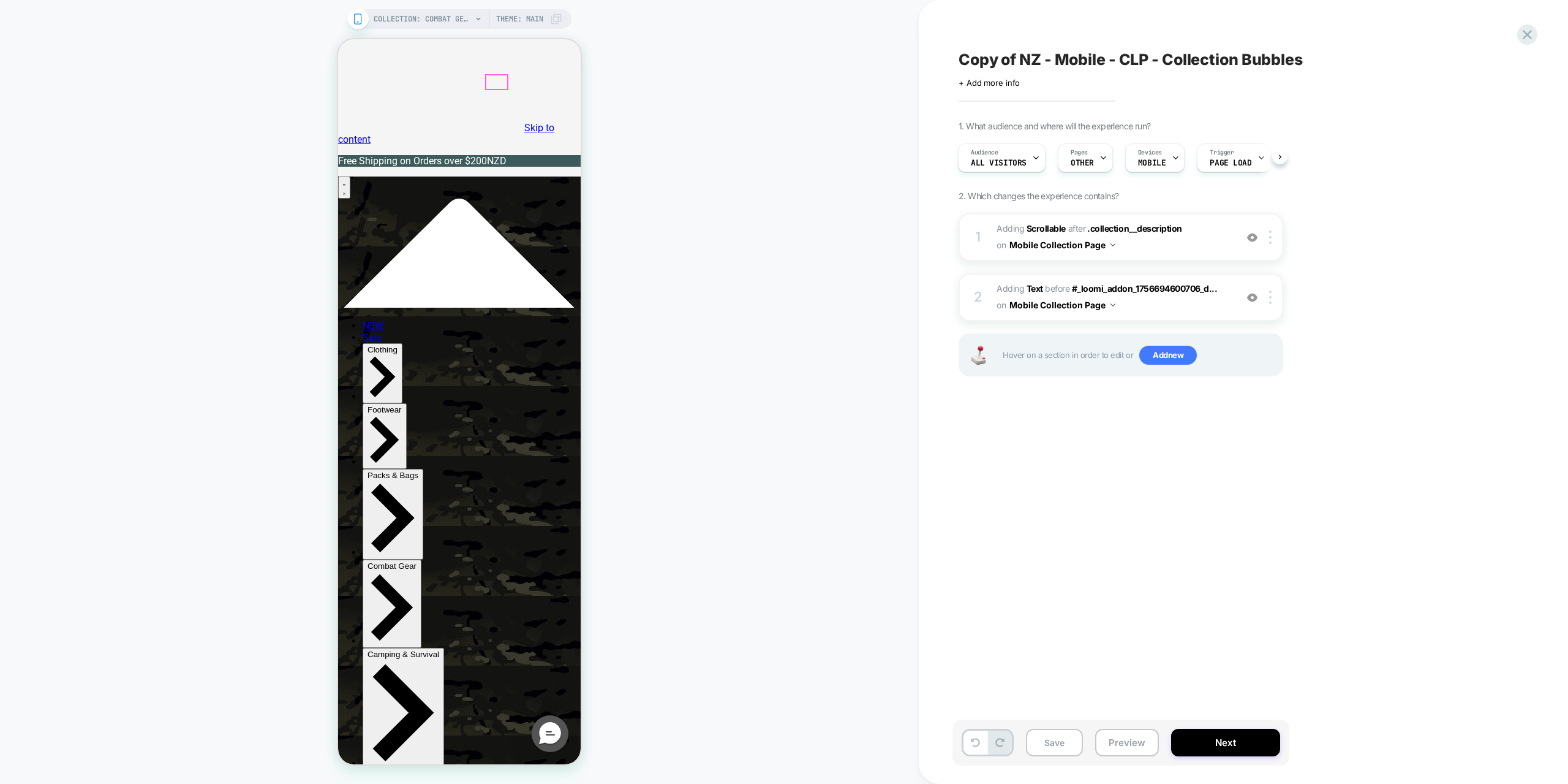
type input "****"
